Goal: Navigation & Orientation: Find specific page/section

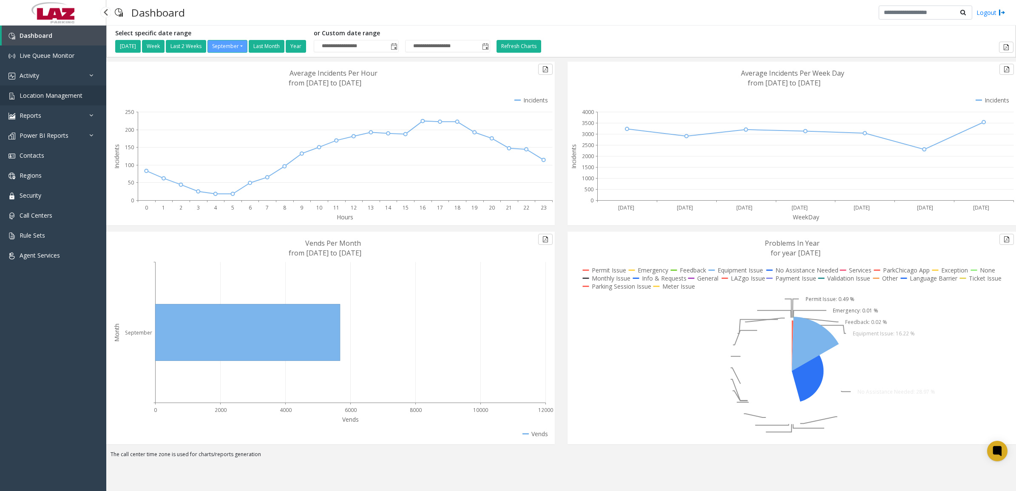
click at [45, 94] on span "Location Management" at bounding box center [51, 95] width 63 height 8
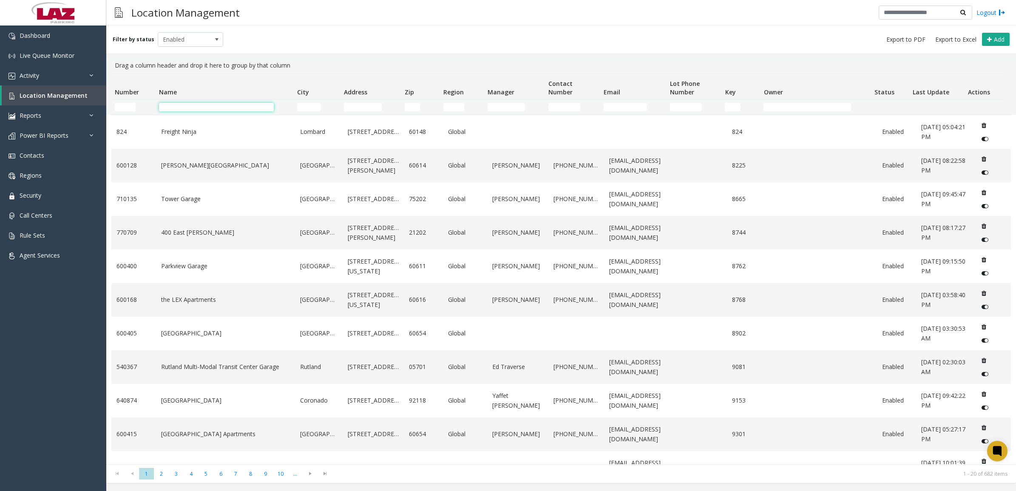
click at [186, 104] on input "Name Filter" at bounding box center [216, 107] width 115 height 9
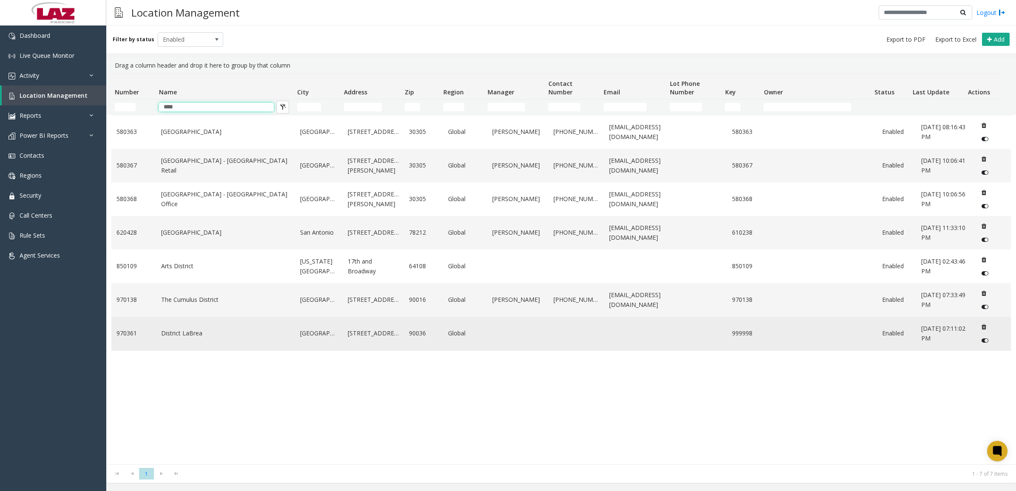
type input "****"
click at [226, 334] on link "District LaBrea" at bounding box center [225, 333] width 129 height 9
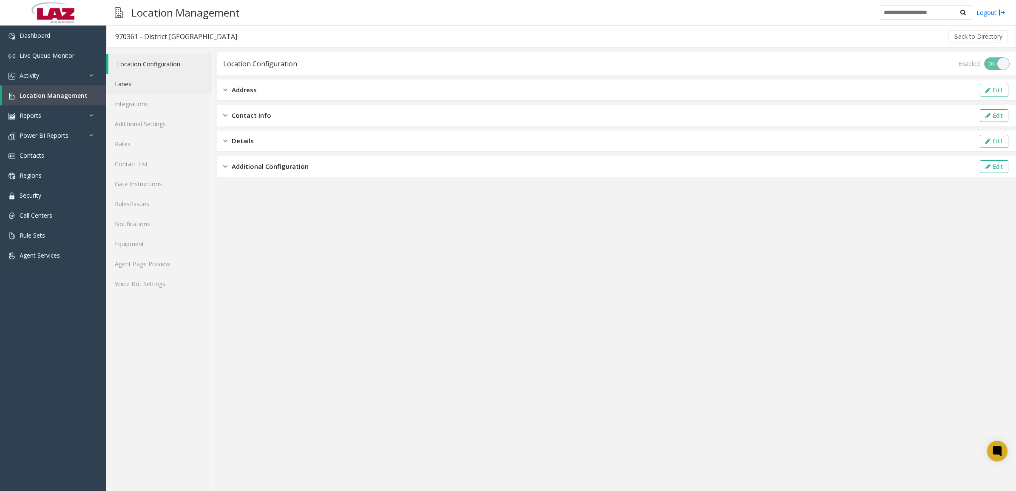
click at [141, 85] on link "Lanes" at bounding box center [159, 84] width 106 height 20
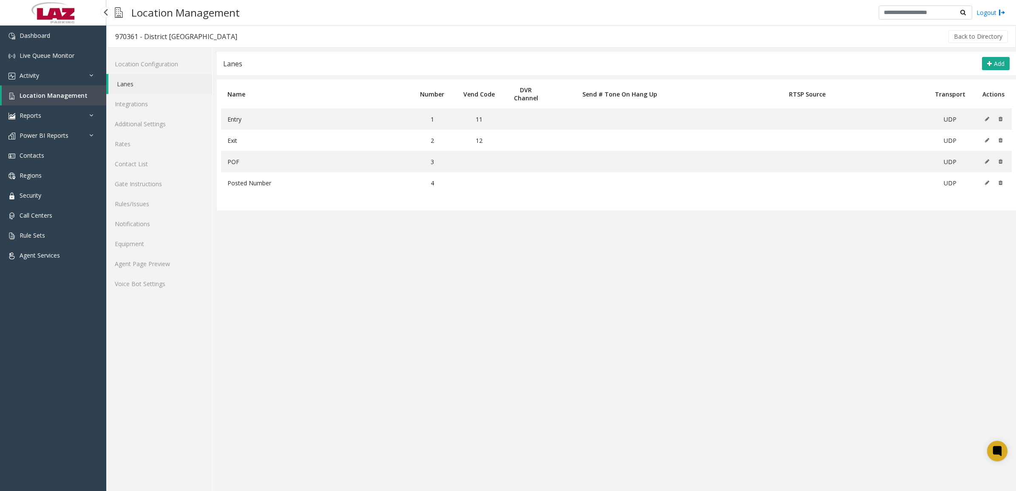
click at [79, 96] on span "Location Management" at bounding box center [54, 95] width 68 height 8
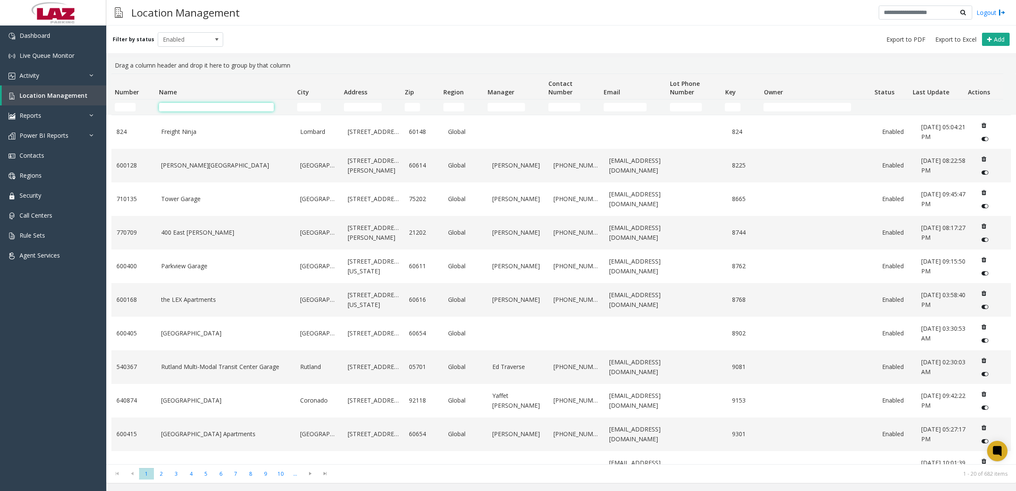
click at [185, 105] on input "Name Filter" at bounding box center [216, 107] width 115 height 9
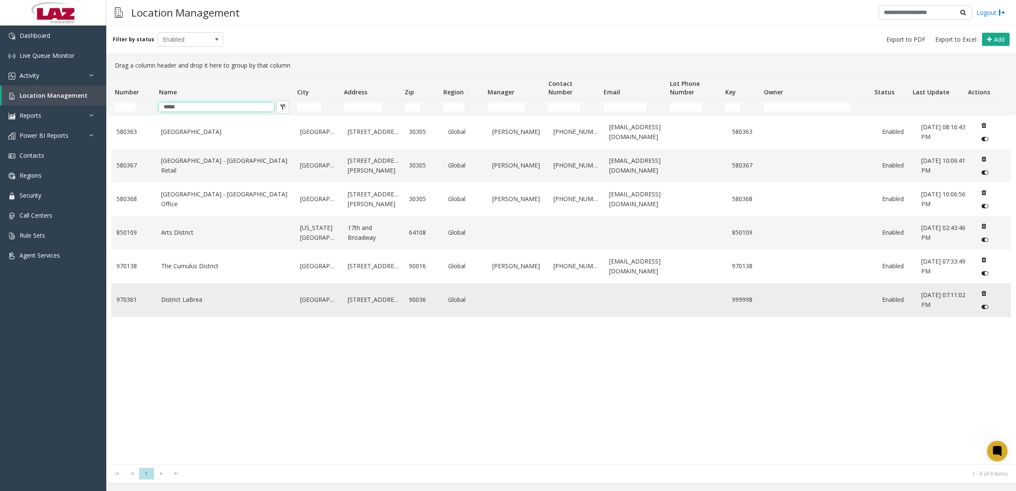
type input "*****"
click at [49, 77] on link "Activity" at bounding box center [53, 75] width 106 height 20
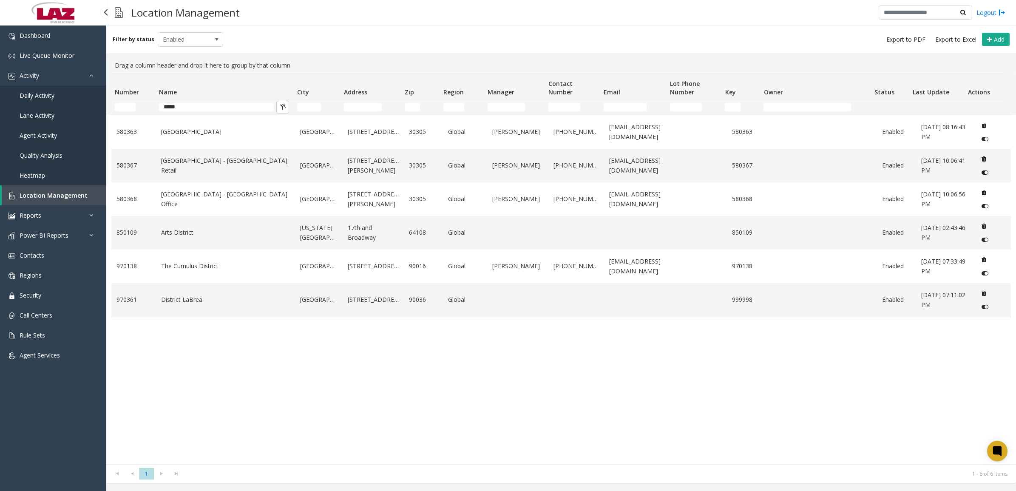
click at [47, 94] on span "Daily Activity" at bounding box center [37, 95] width 35 height 8
click at [52, 57] on span "Live Queue Monitor" at bounding box center [47, 55] width 55 height 8
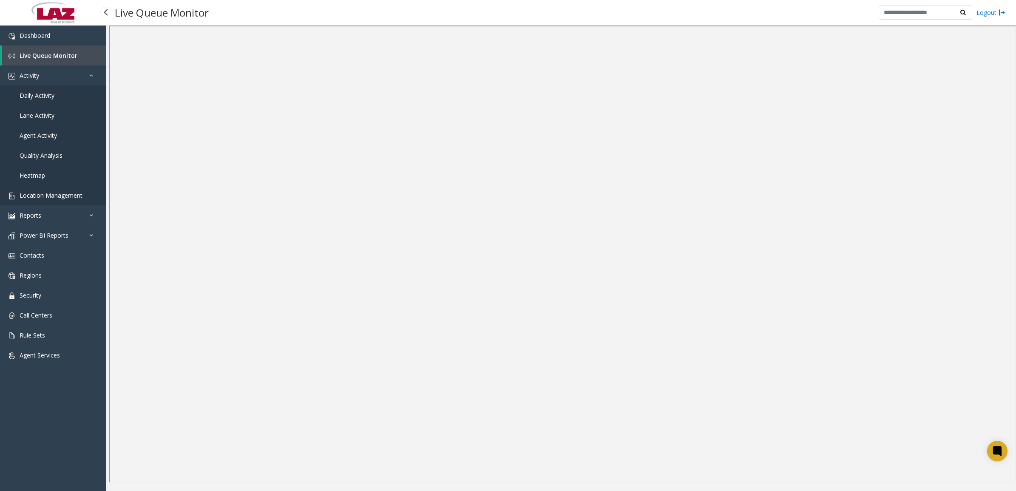
click at [64, 191] on span "Location Management" at bounding box center [51, 195] width 63 height 8
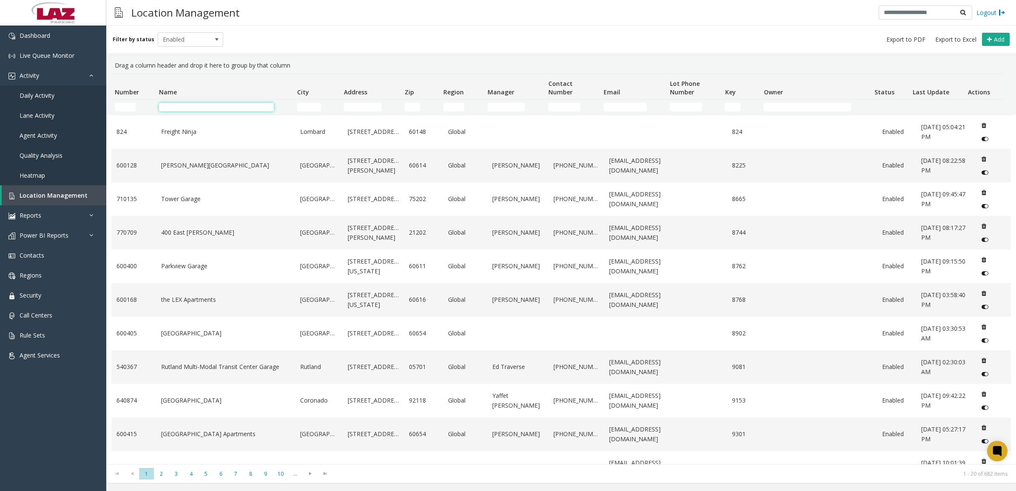
click at [218, 107] on input "Name Filter" at bounding box center [216, 107] width 115 height 9
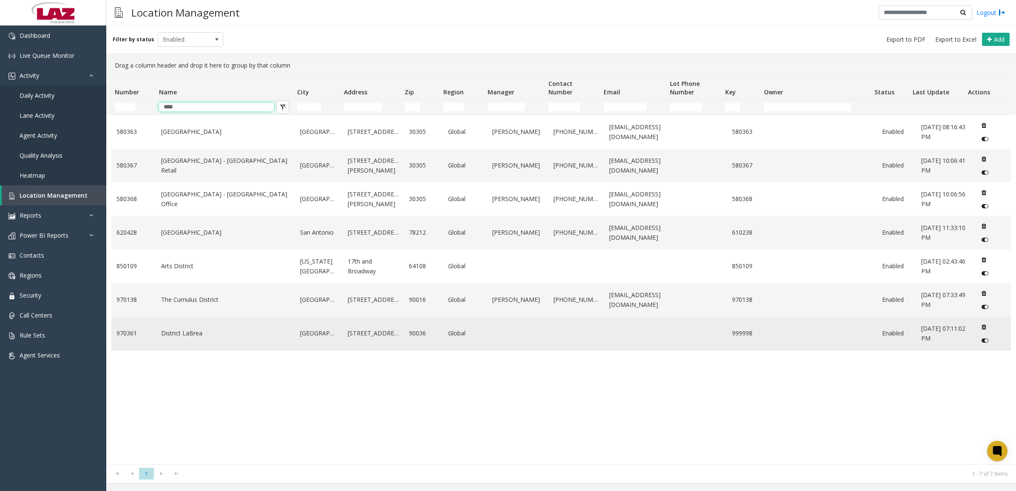
type input "****"
click at [254, 337] on link "District LaBrea" at bounding box center [225, 333] width 129 height 9
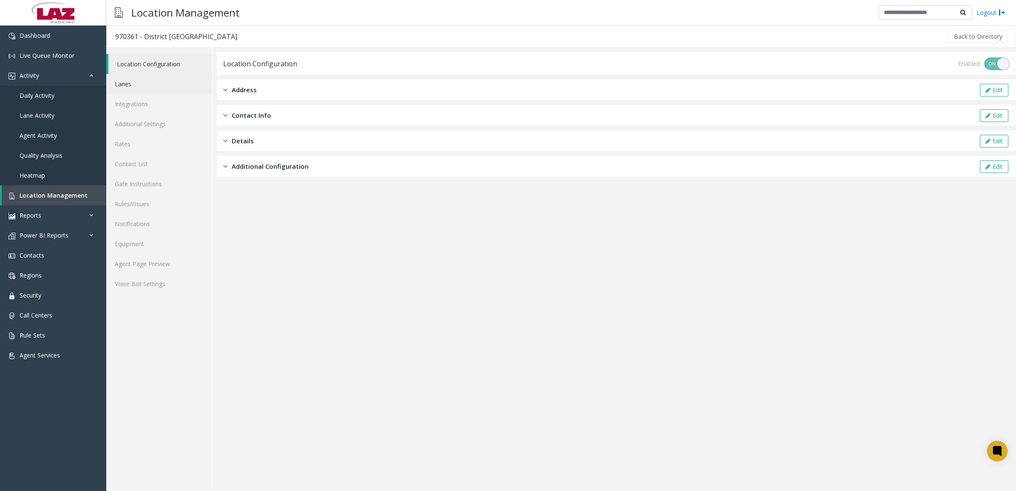
click at [140, 85] on link "Lanes" at bounding box center [159, 84] width 106 height 20
